Goal: Information Seeking & Learning: Understand process/instructions

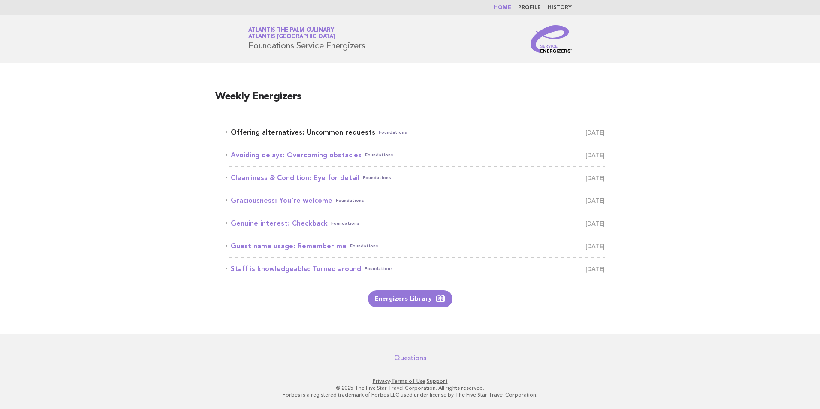
click at [346, 135] on link "Offering alternatives: Uncommon requests Foundations [DATE]" at bounding box center [415, 133] width 379 height 12
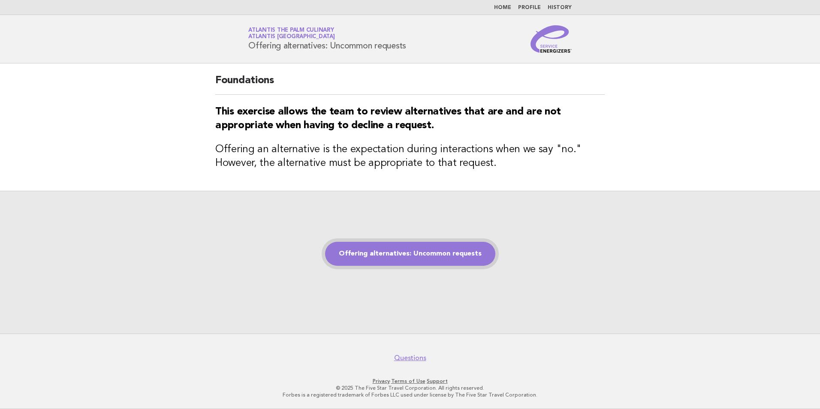
click at [435, 258] on link "Offering alternatives: Uncommon requests" at bounding box center [410, 254] width 170 height 24
